Goal: Task Accomplishment & Management: Manage account settings

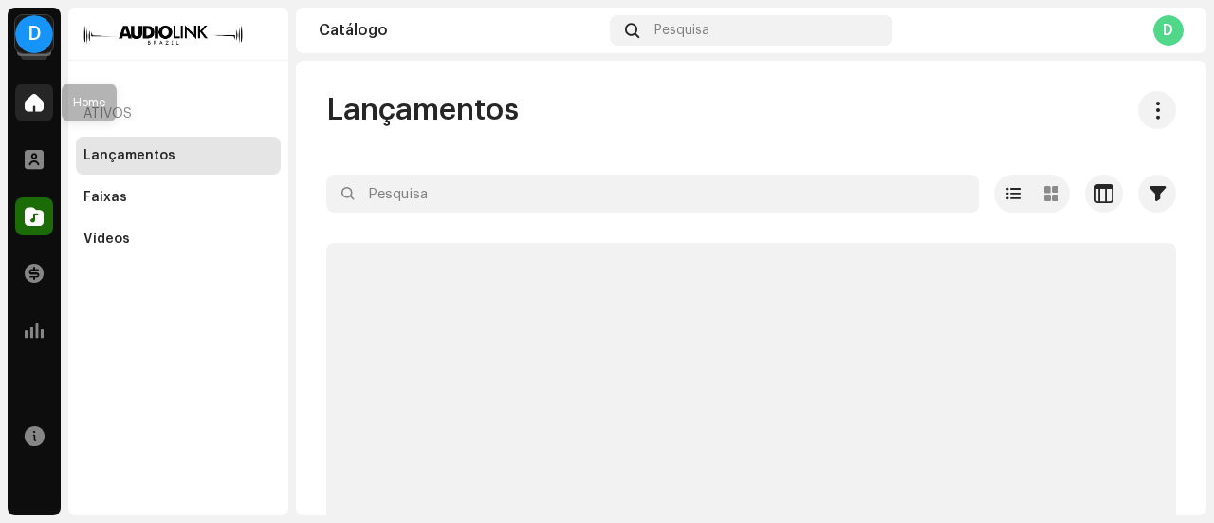
click at [18, 110] on div at bounding box center [34, 102] width 38 height 38
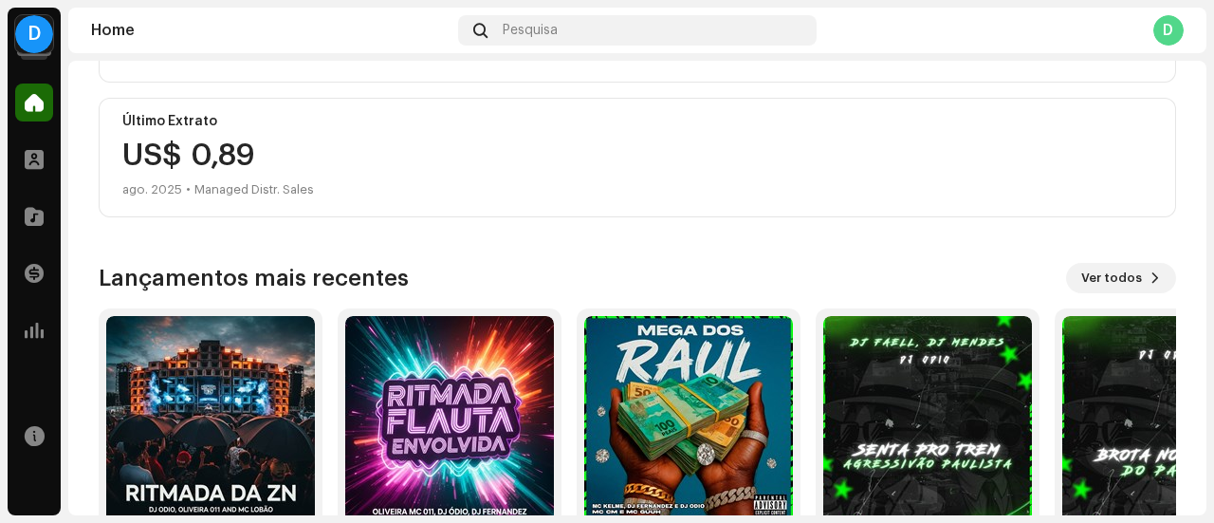
scroll to position [557, 0]
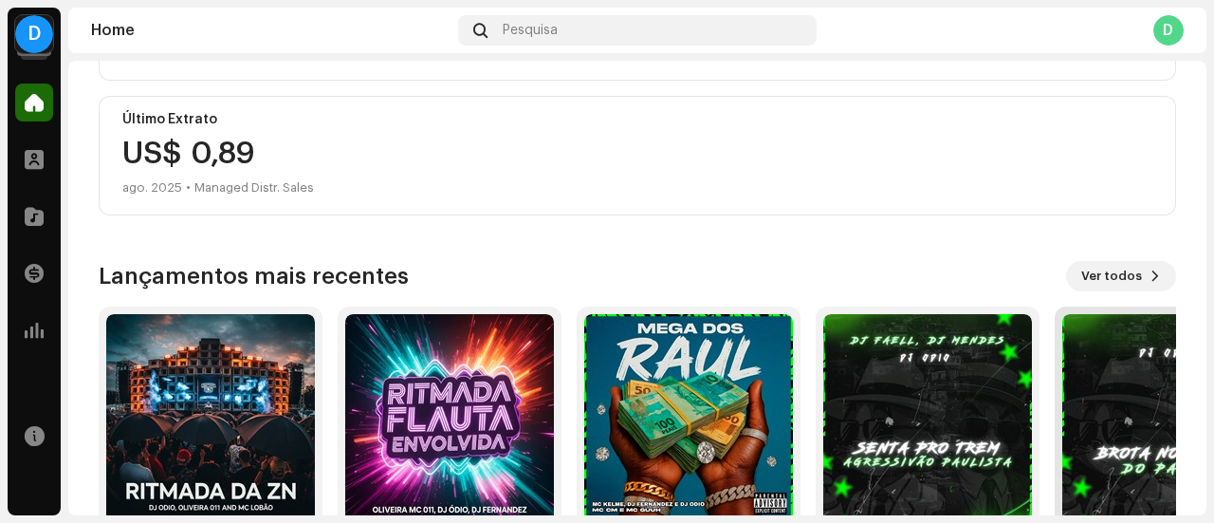
click at [1111, 394] on img at bounding box center [1166, 418] width 209 height 209
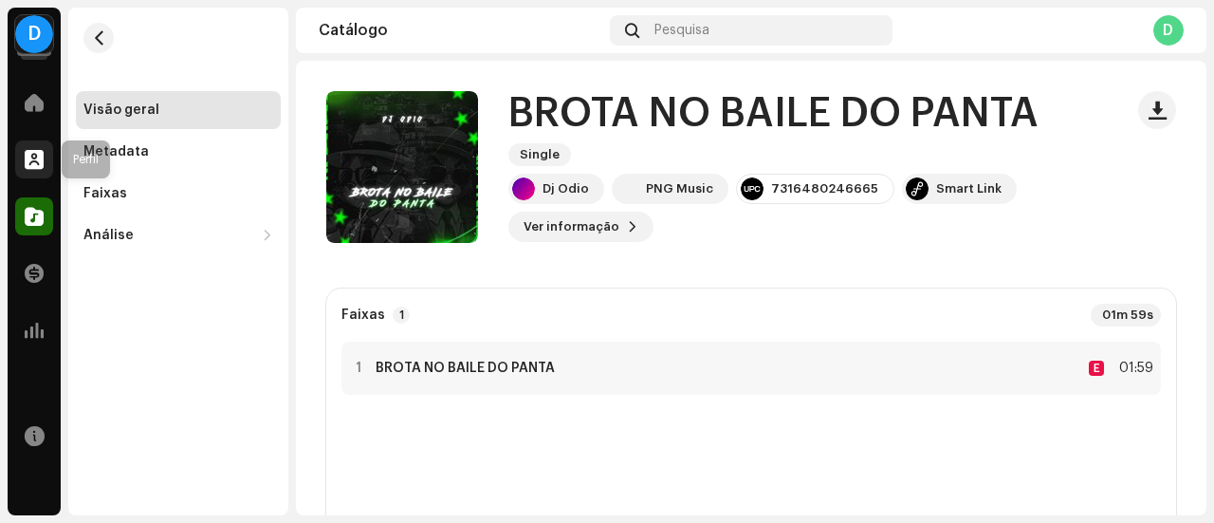
click at [20, 141] on div at bounding box center [34, 159] width 38 height 38
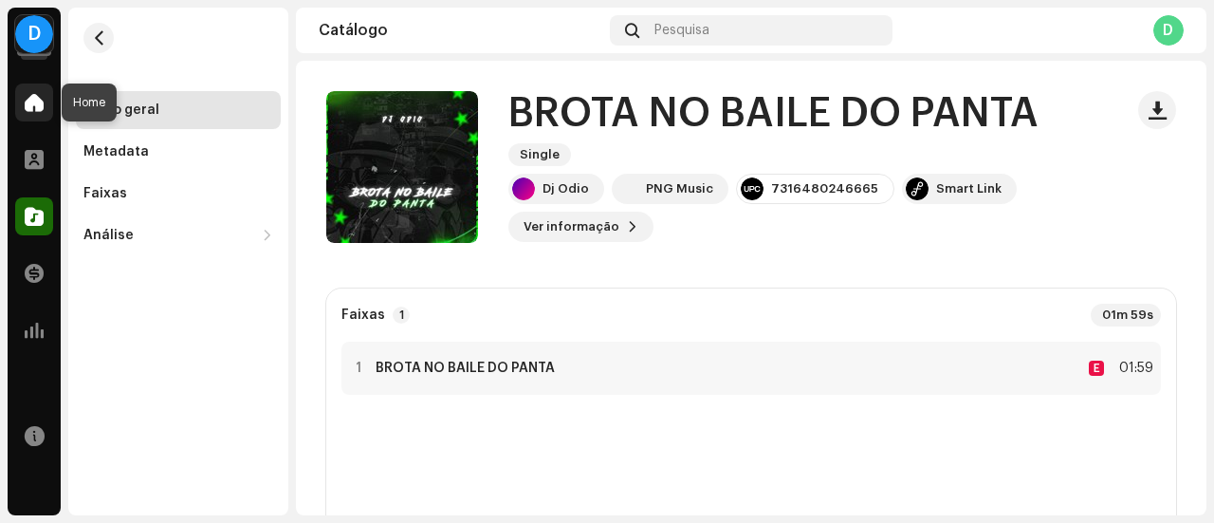
click at [35, 110] on span at bounding box center [34, 102] width 19 height 15
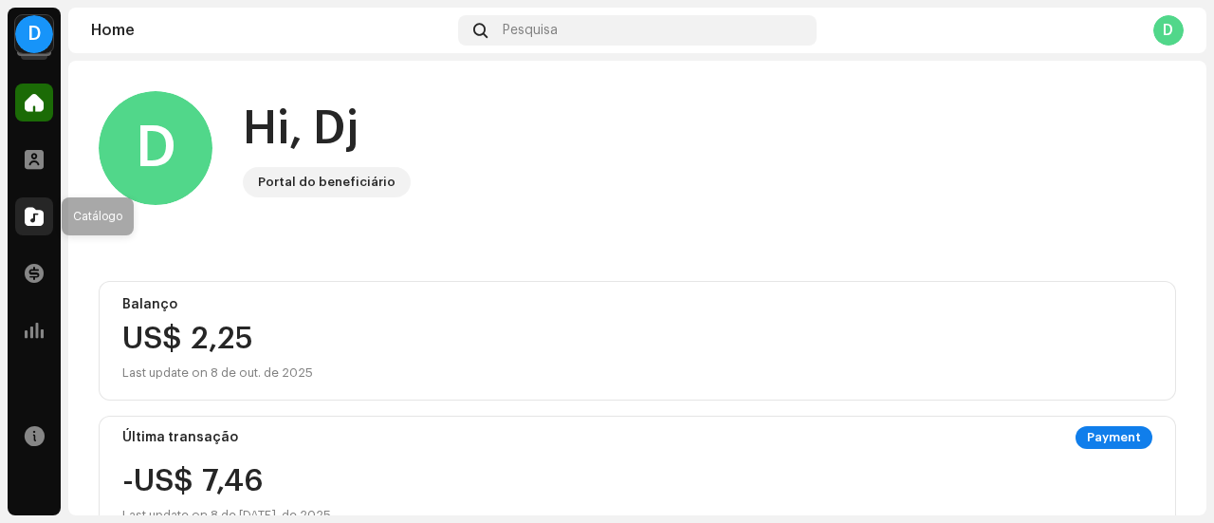
click at [38, 215] on span at bounding box center [34, 216] width 19 height 15
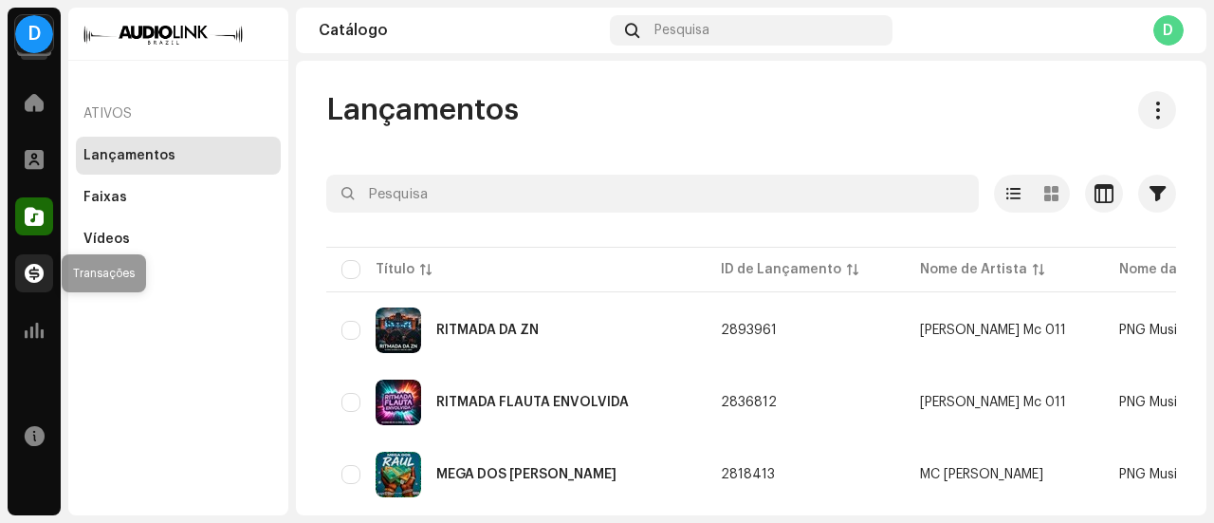
click at [43, 257] on div at bounding box center [34, 273] width 38 height 38
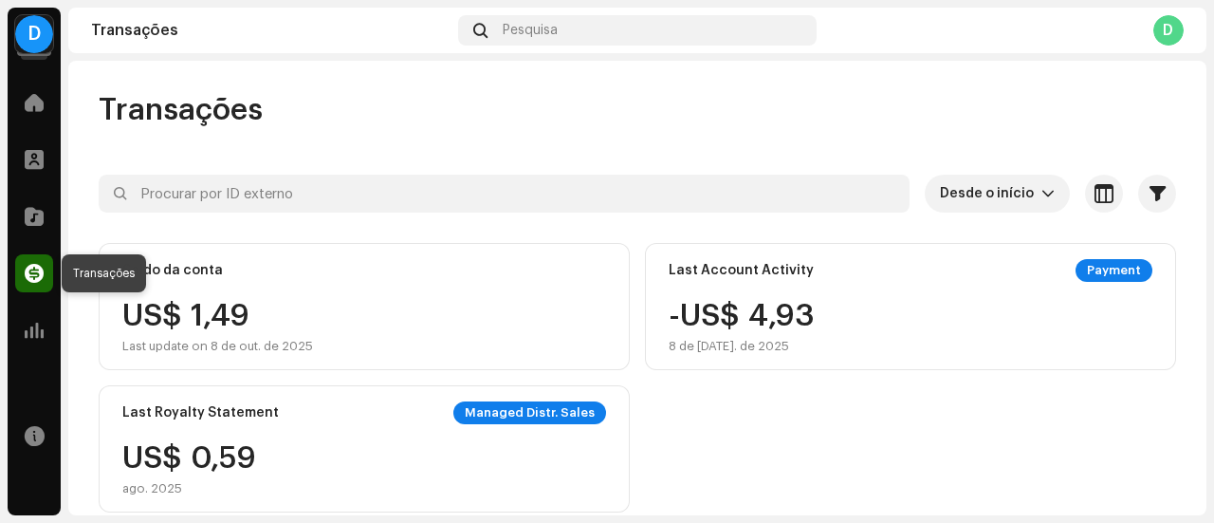
click at [33, 273] on span at bounding box center [34, 273] width 19 height 15
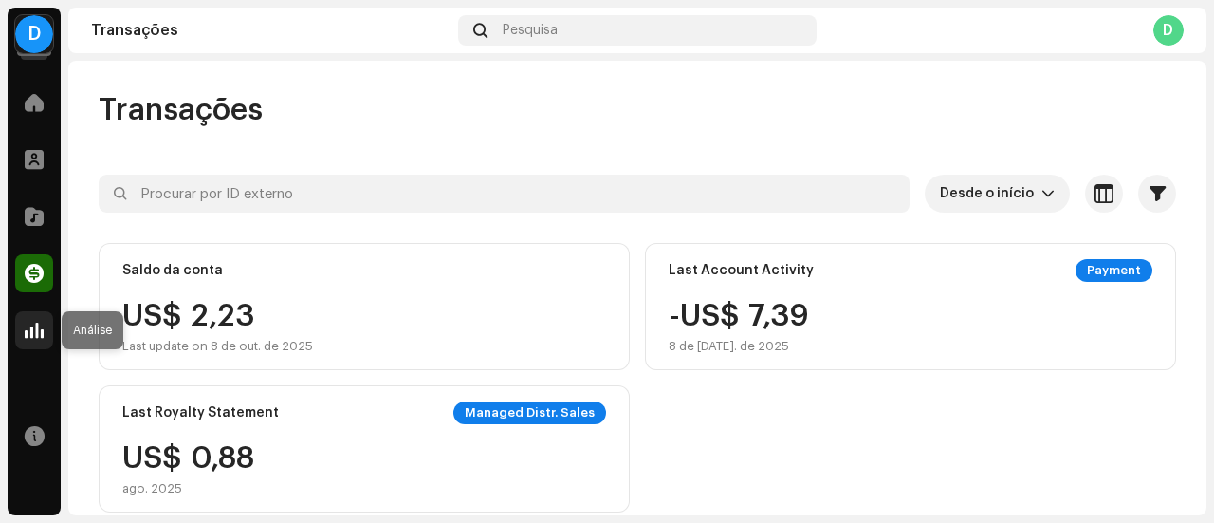
click at [39, 324] on span at bounding box center [34, 329] width 19 height 15
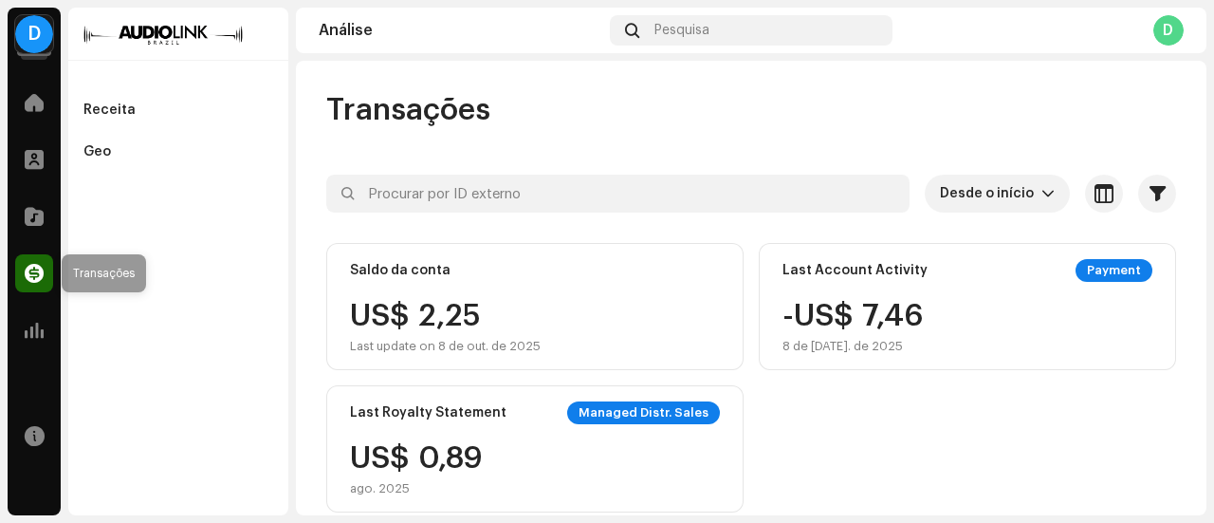
click at [36, 262] on div at bounding box center [34, 273] width 38 height 38
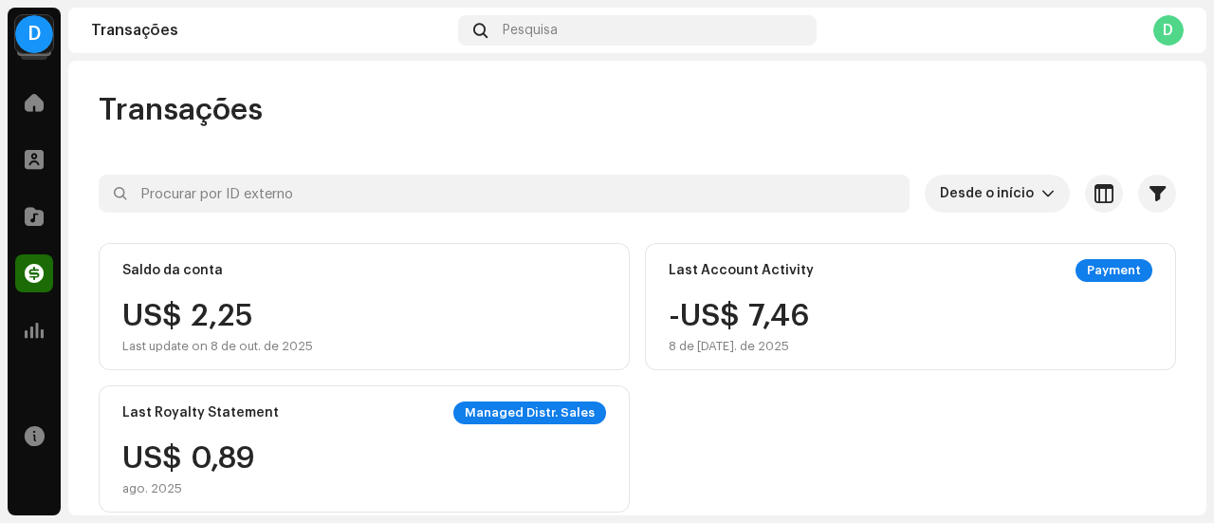
click at [31, 310] on div "Análise" at bounding box center [34, 329] width 53 height 53
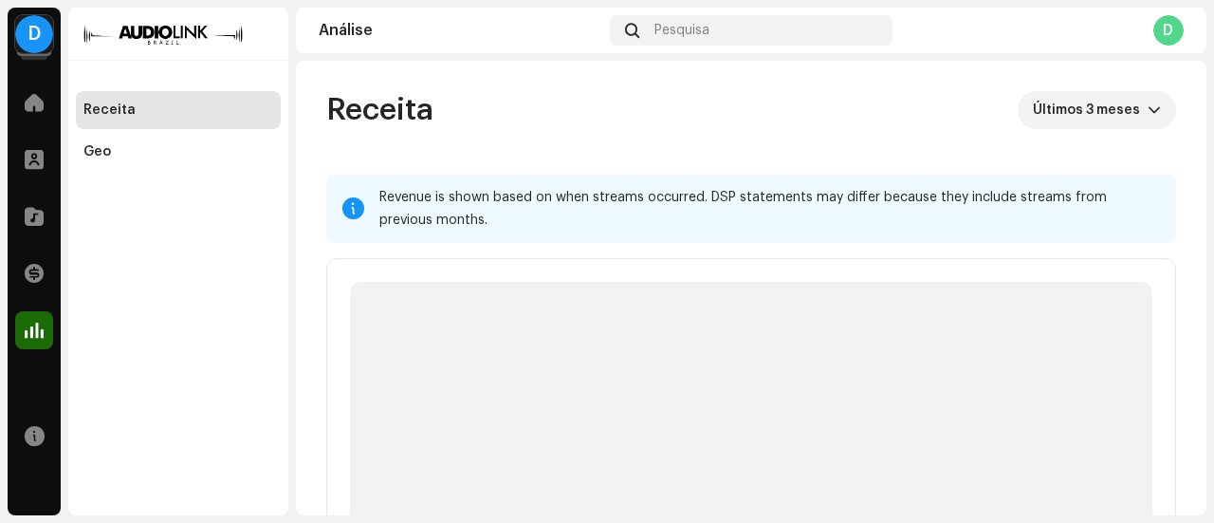
click at [34, 235] on div "Catálogo" at bounding box center [34, 216] width 53 height 53
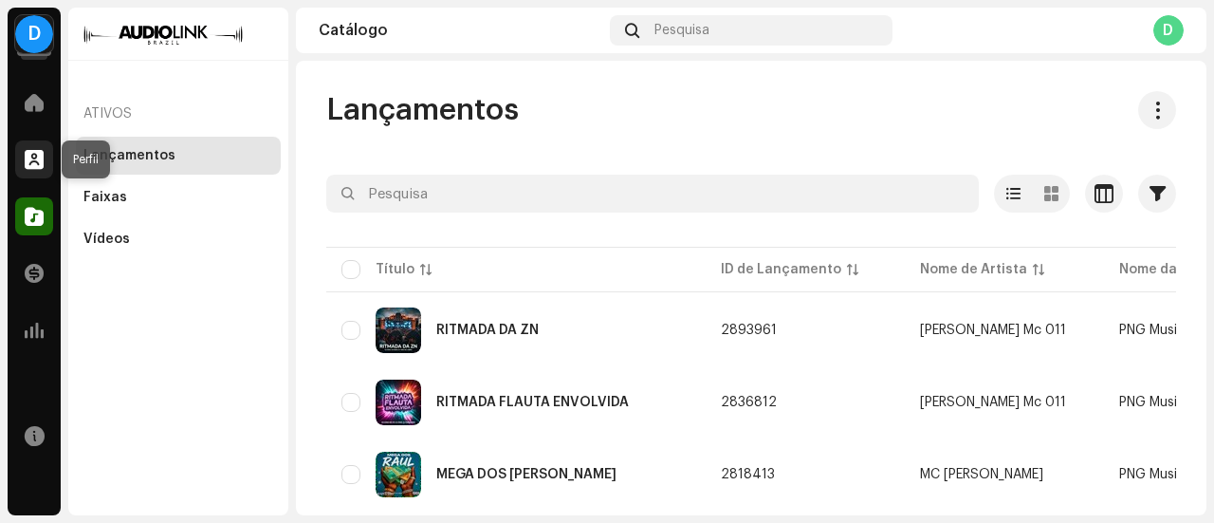
click at [43, 166] on span at bounding box center [34, 159] width 19 height 15
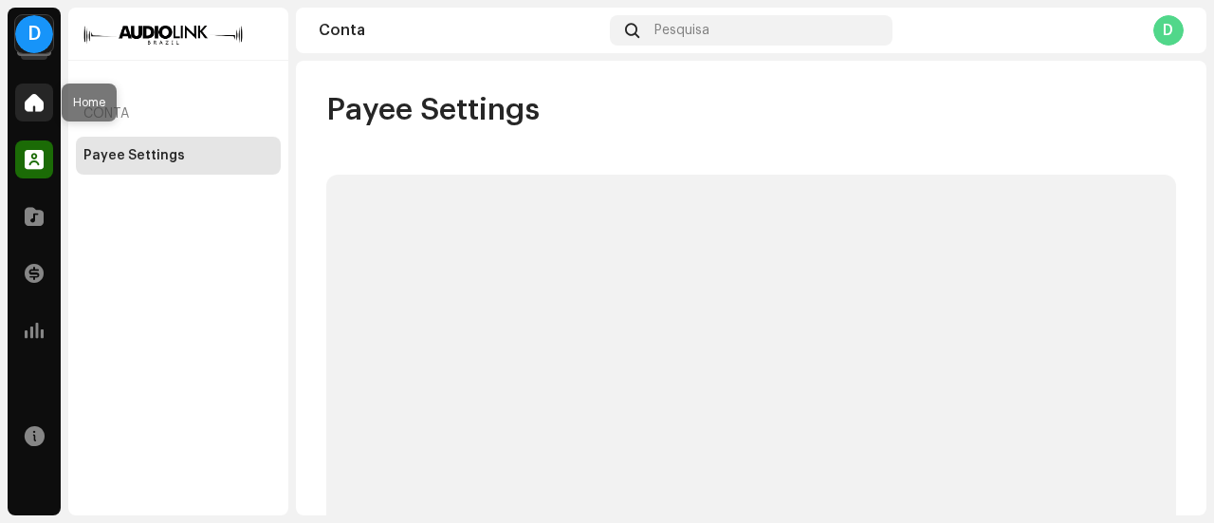
click at [37, 101] on span at bounding box center [34, 102] width 19 height 15
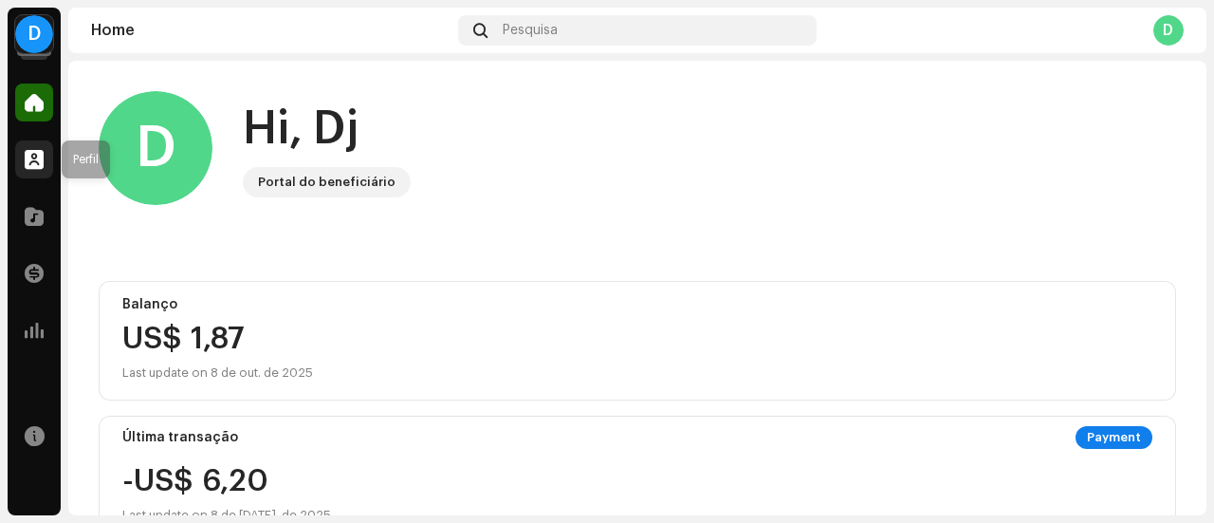
click at [30, 160] on span at bounding box center [34, 159] width 19 height 15
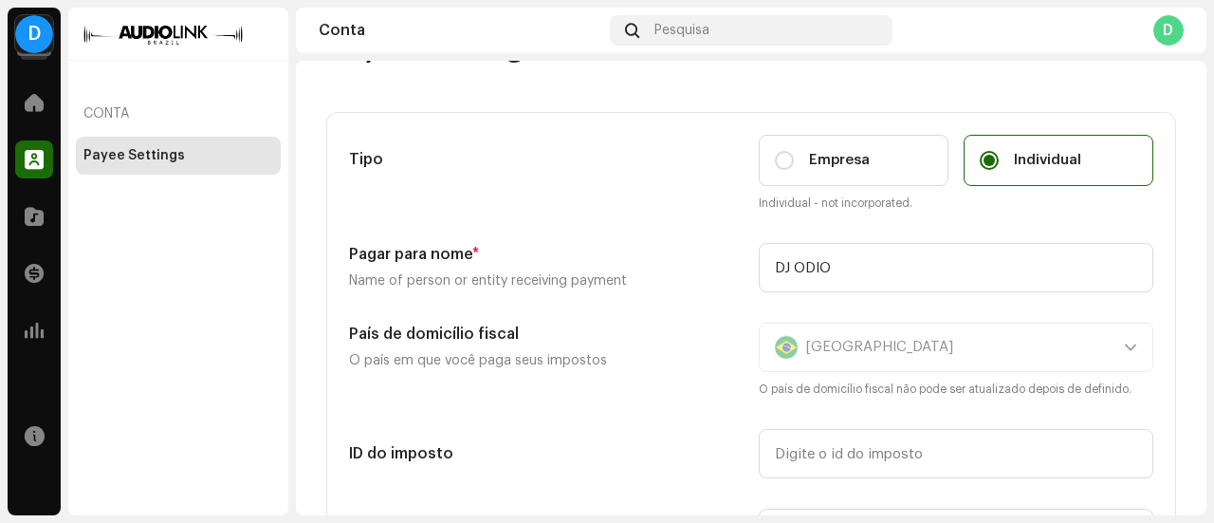
scroll to position [95, 0]
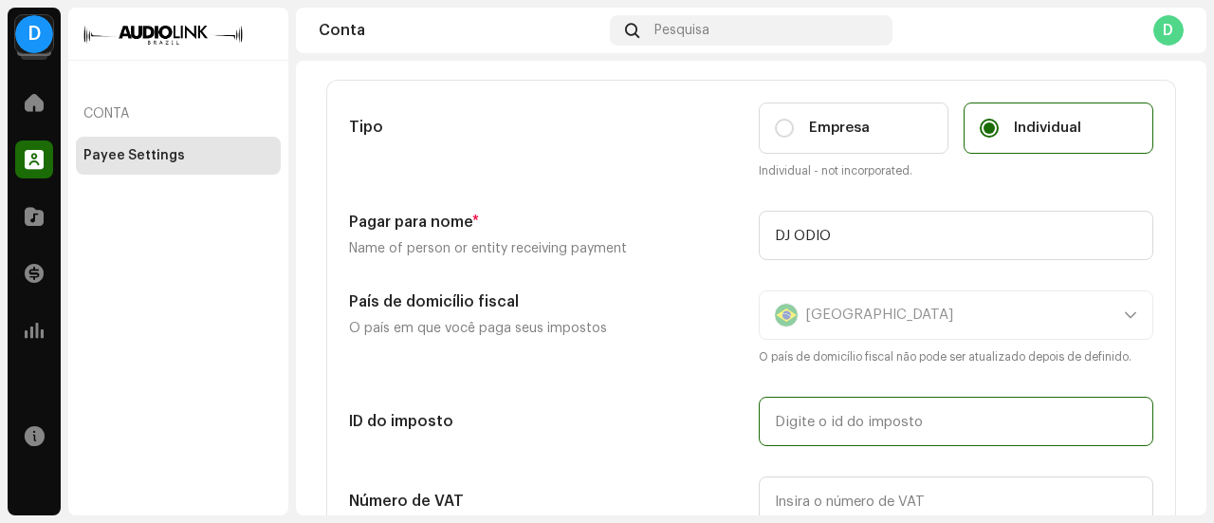
click at [840, 411] on input "text" at bounding box center [956, 420] width 394 height 49
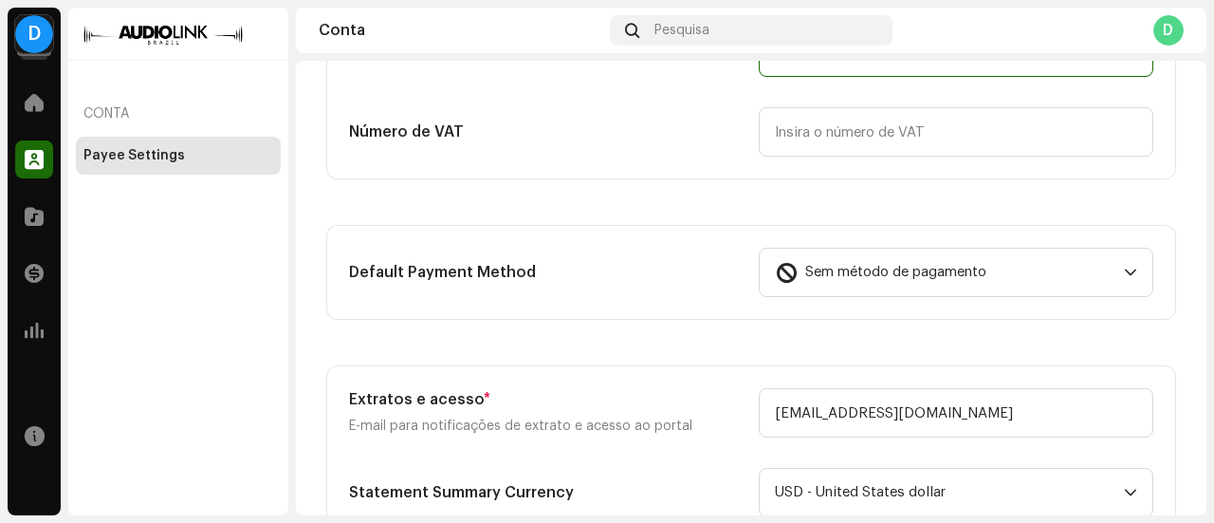
scroll to position [474, 0]
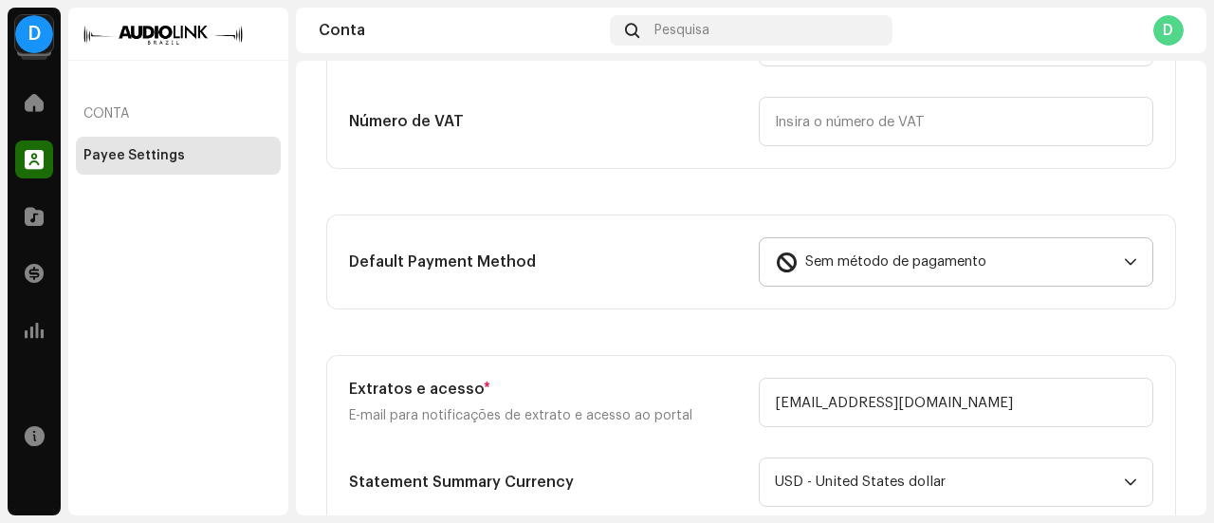
click at [838, 283] on span "Sem método de pagamento" at bounding box center [895, 261] width 181 height 47
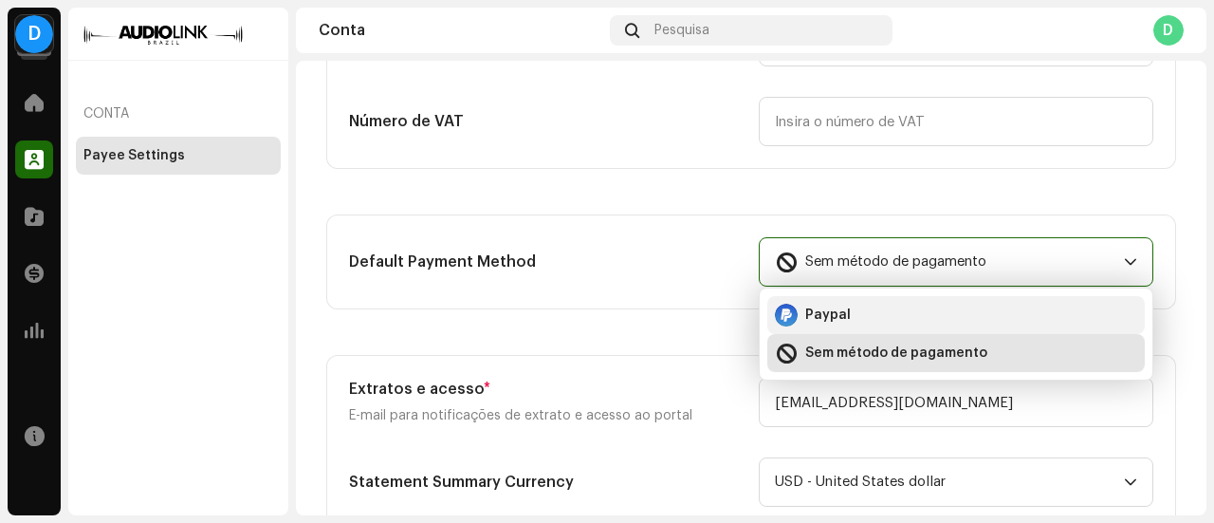
click at [859, 331] on li "Paypal" at bounding box center [955, 315] width 377 height 38
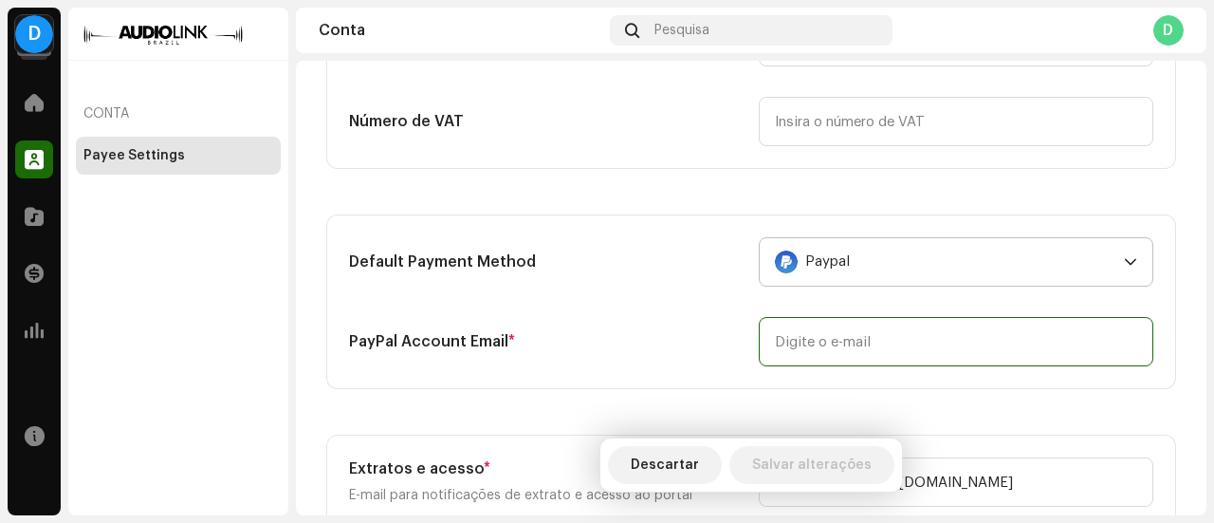
click at [853, 336] on input "email" at bounding box center [956, 341] width 394 height 49
type input "A"
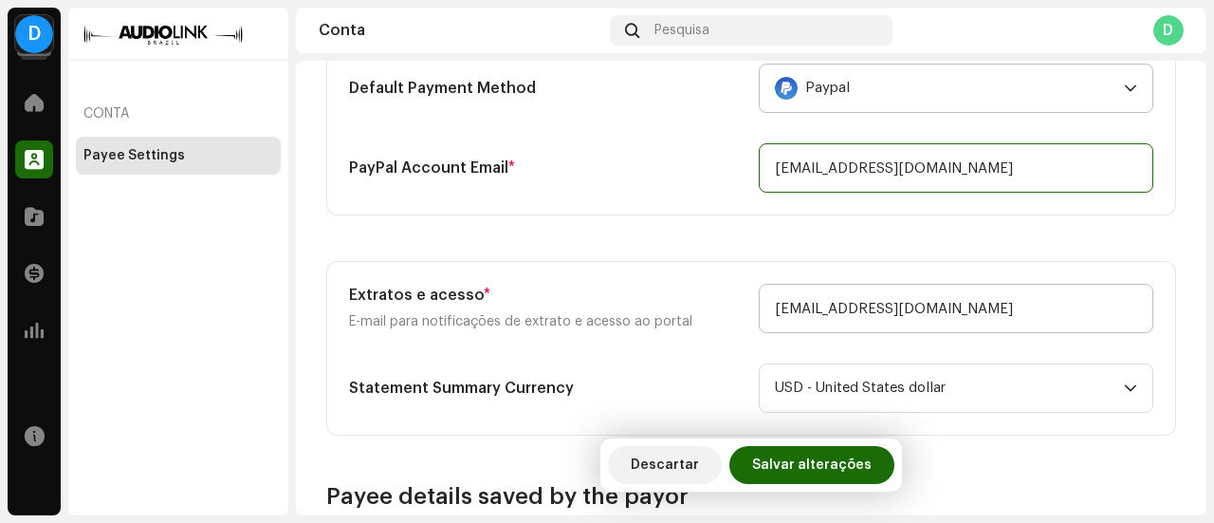
scroll to position [664, 0]
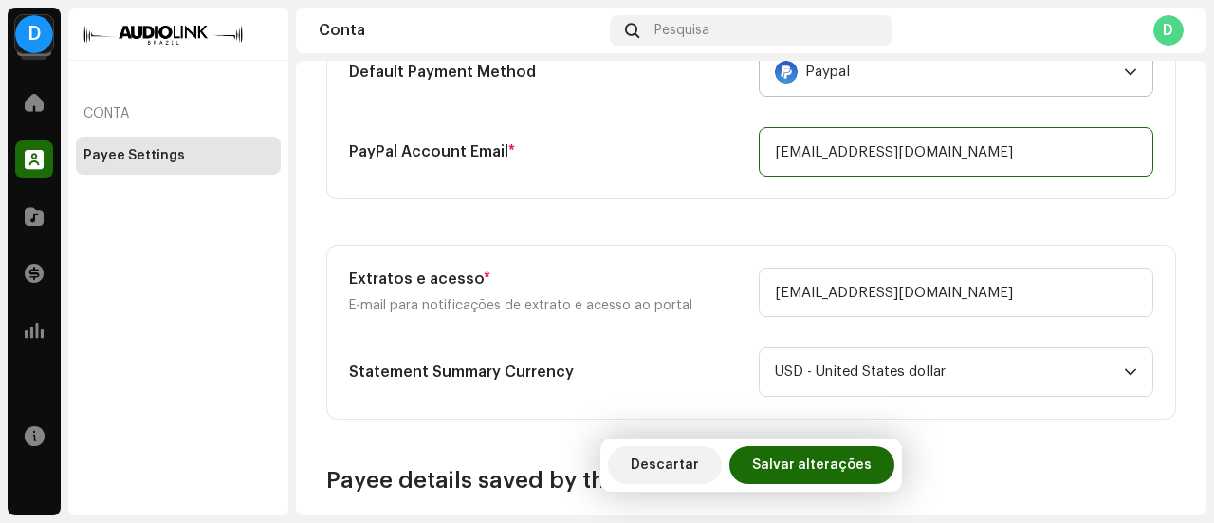
type input "[EMAIL_ADDRESS][DOMAIN_NAME]"
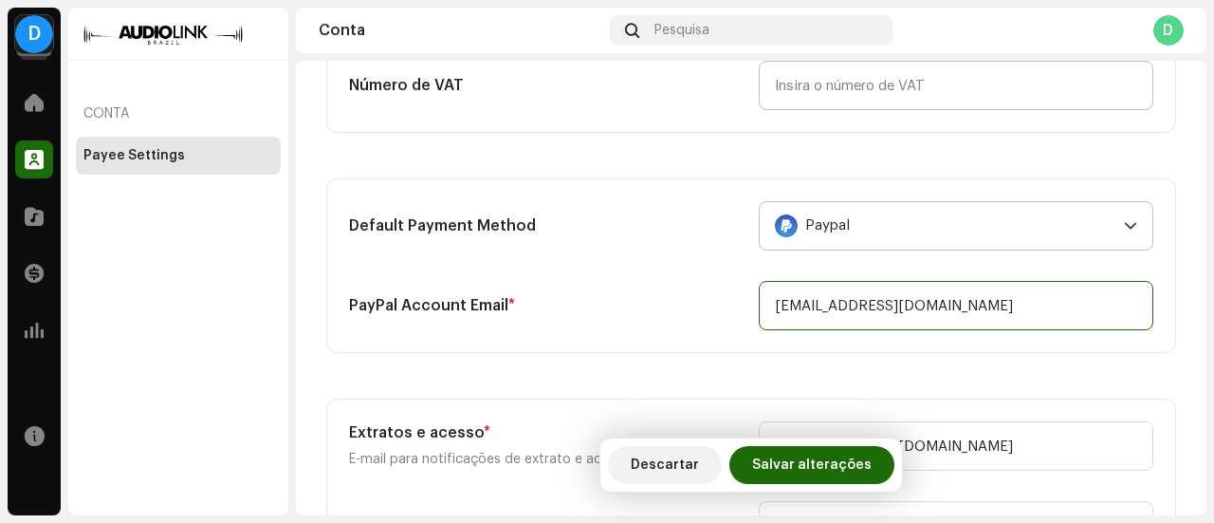
scroll to position [569, 0]
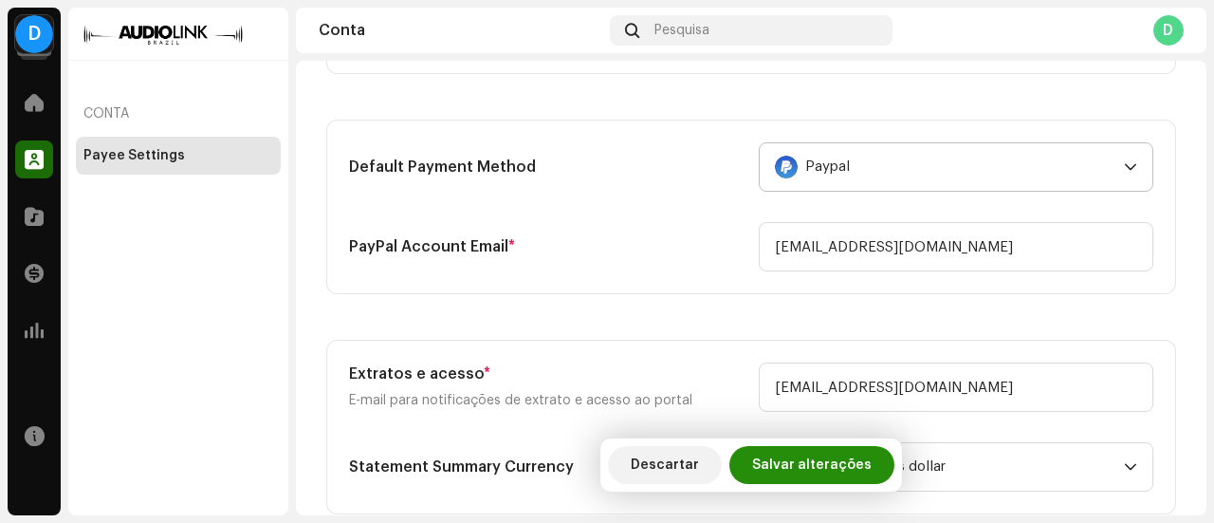
click at [816, 451] on span "Salvar alterações" at bounding box center [811, 465] width 119 height 38
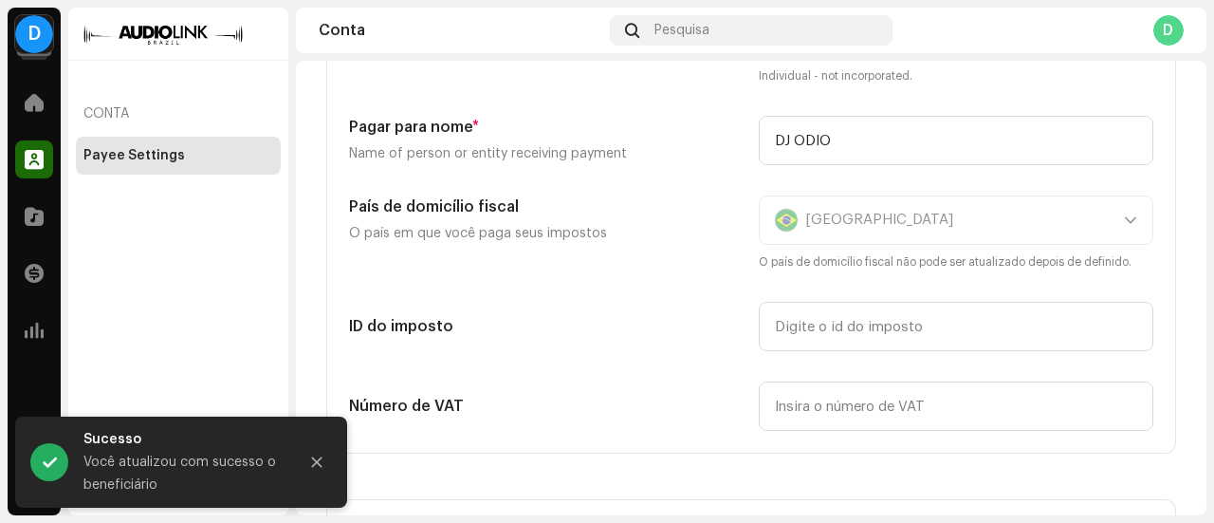
scroll to position [0, 0]
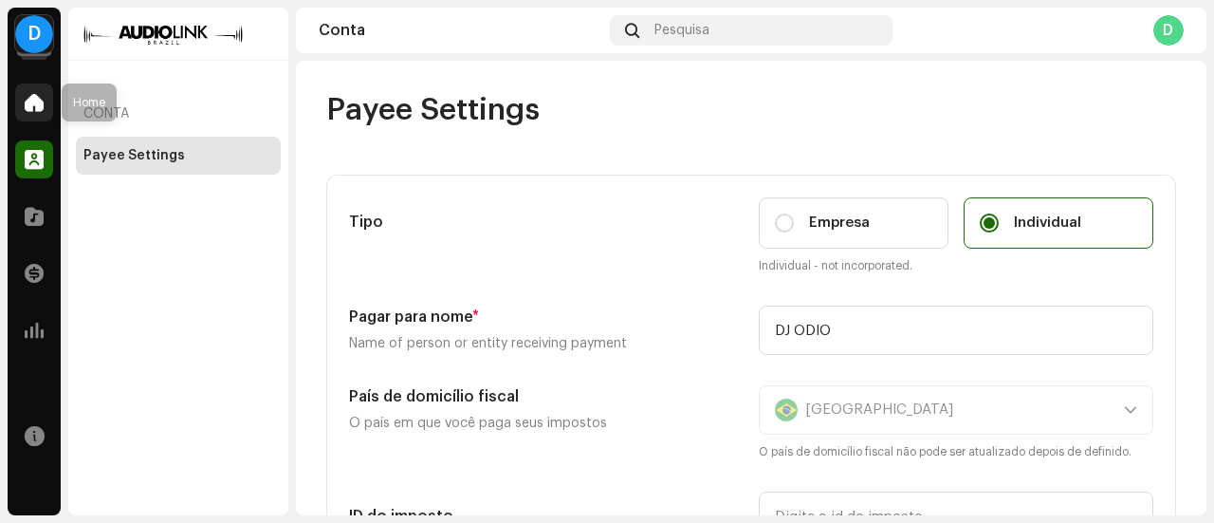
click at [45, 118] on div at bounding box center [34, 102] width 38 height 38
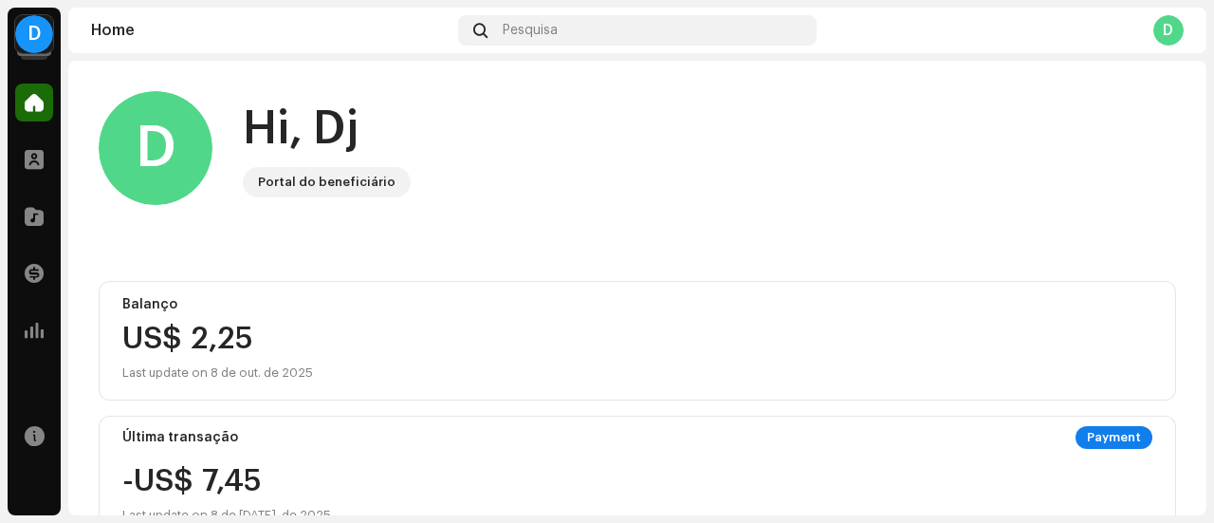
click at [45, 118] on div at bounding box center [34, 102] width 38 height 38
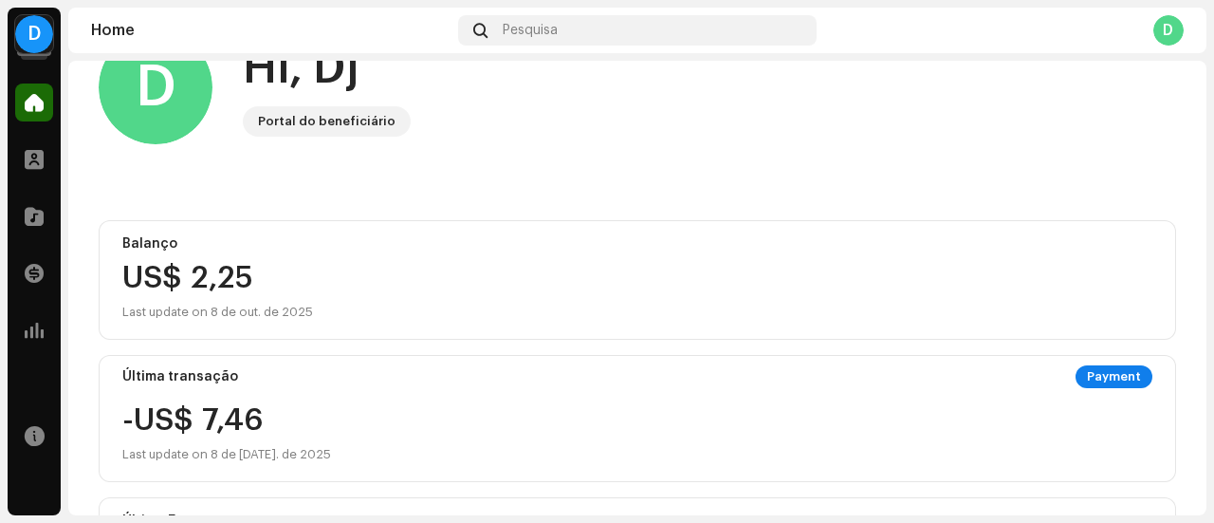
scroll to position [95, 0]
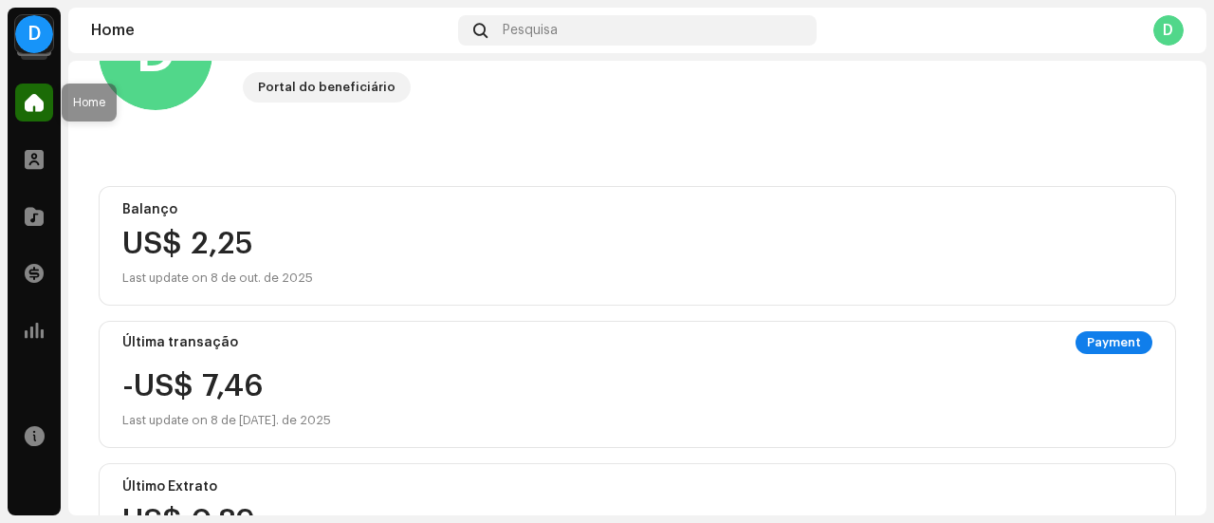
click at [15, 114] on div at bounding box center [34, 102] width 38 height 38
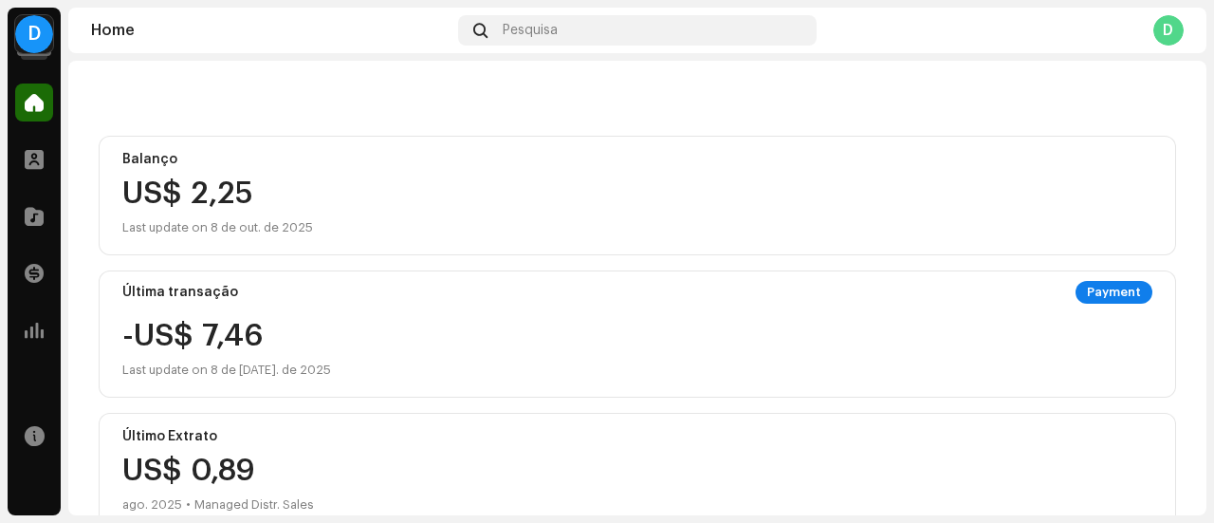
scroll to position [190, 0]
